Goal: Find specific page/section: Find specific page/section

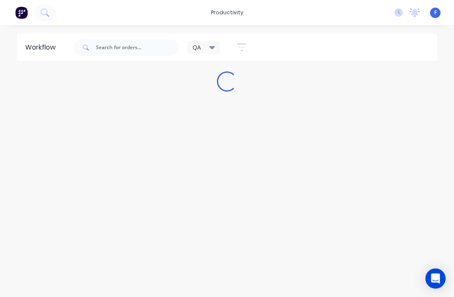
click at [220, 47] on div "QA" at bounding box center [204, 47] width 33 height 13
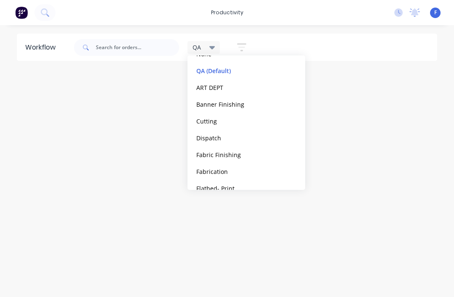
scroll to position [59, 0]
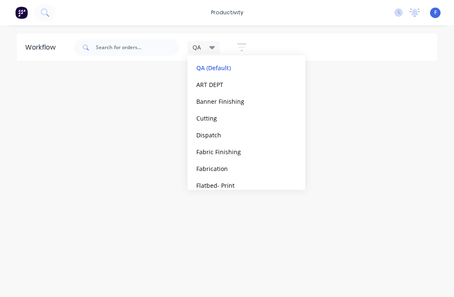
click at [214, 169] on button "Fabrication" at bounding box center [239, 169] width 90 height 10
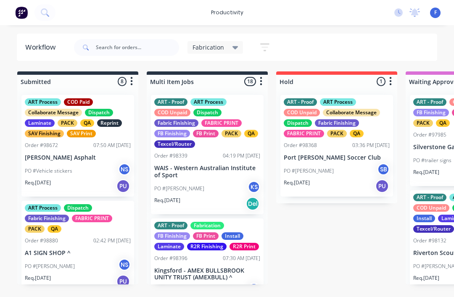
scroll to position [0, 0]
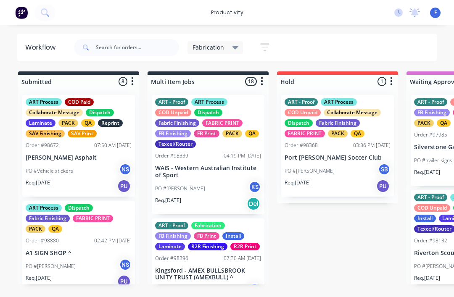
click at [231, 44] on div "Fabrication" at bounding box center [216, 48] width 46 height 8
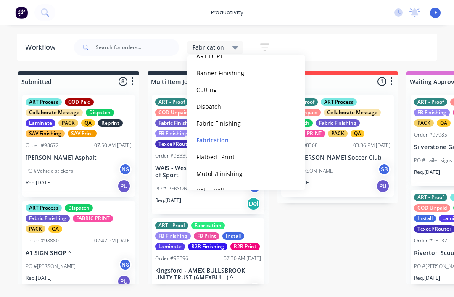
scroll to position [105, 0]
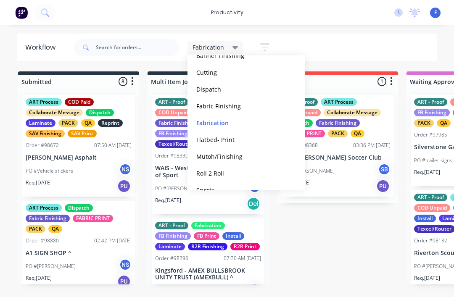
click at [212, 125] on button "Fabrication" at bounding box center [239, 123] width 90 height 10
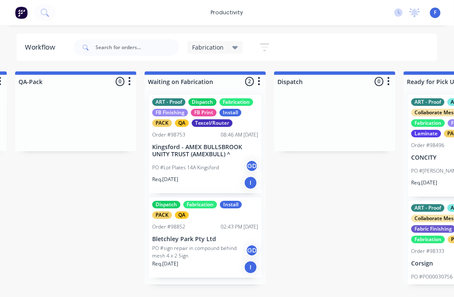
scroll to position [15, 910]
click at [199, 219] on div "Dispatch Fabrication Install PACK QA Order #98852 02:43 PM [DATE][GEOGRAPHIC_DA…" at bounding box center [205, 238] width 113 height 81
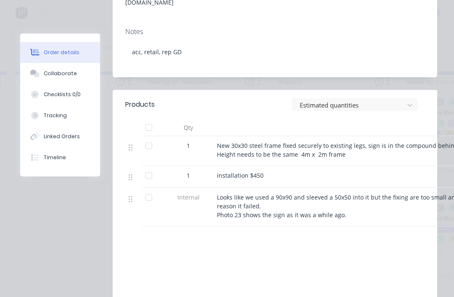
scroll to position [242, 0]
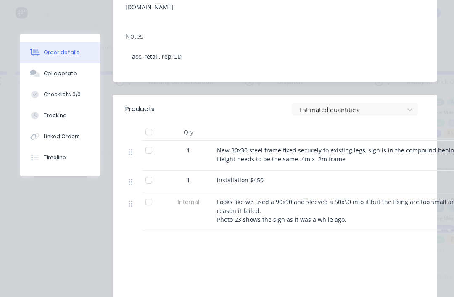
click at [60, 75] on div "Collaborate" at bounding box center [60, 74] width 33 height 8
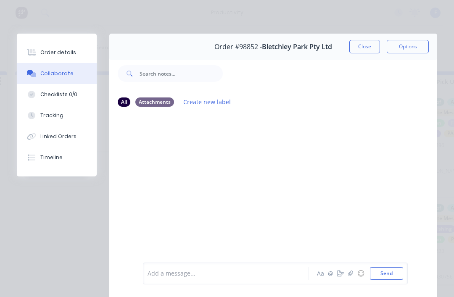
scroll to position [0, 0]
click at [372, 46] on button "Close" at bounding box center [365, 46] width 31 height 13
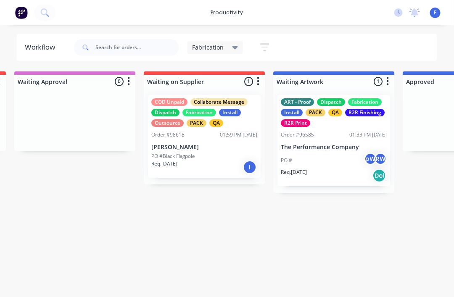
click at [350, 153] on div "PO # pW RW" at bounding box center [334, 161] width 106 height 16
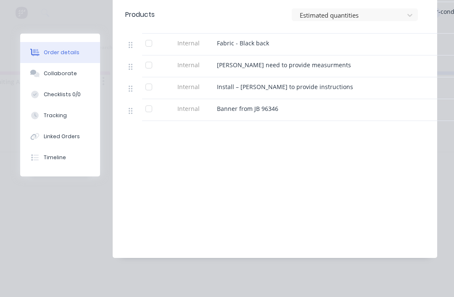
scroll to position [371, 0]
